Goal: Find specific page/section: Find specific page/section

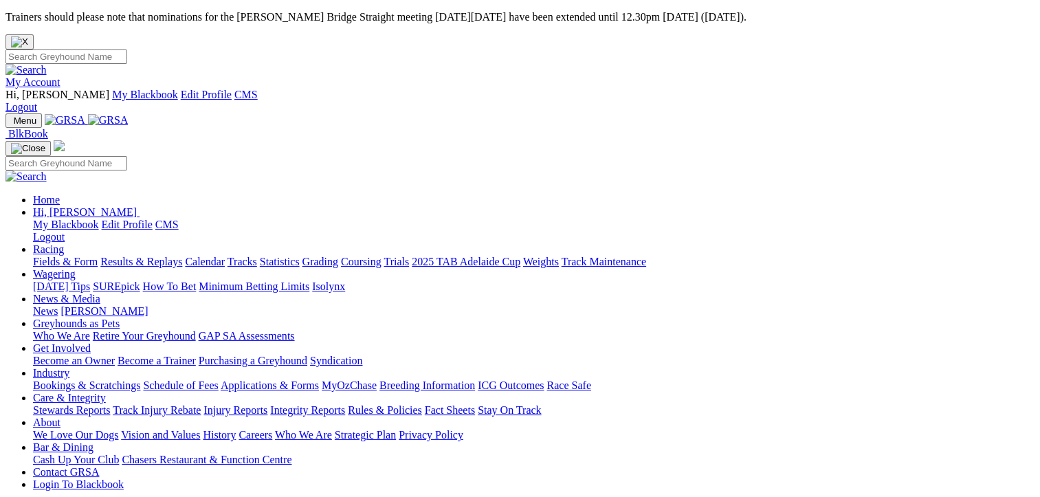
click at [77, 256] on link "Fields & Form" at bounding box center [65, 262] width 65 height 12
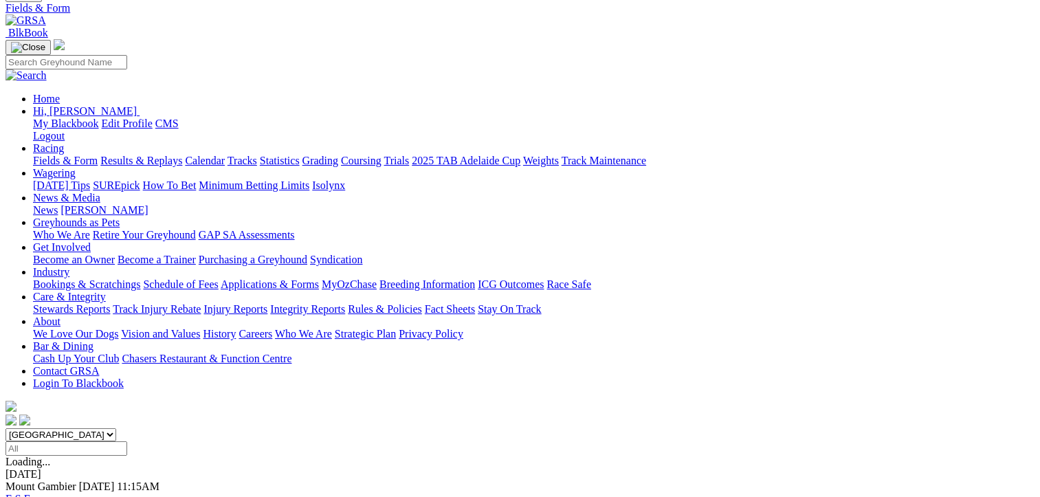
scroll to position [126, 0]
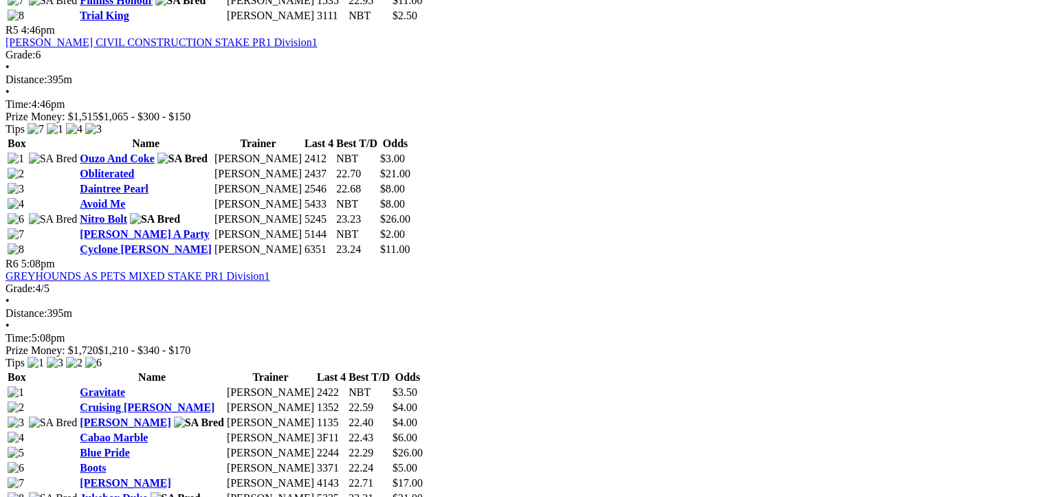
scroll to position [1713, 0]
